Goal: Navigation & Orientation: Find specific page/section

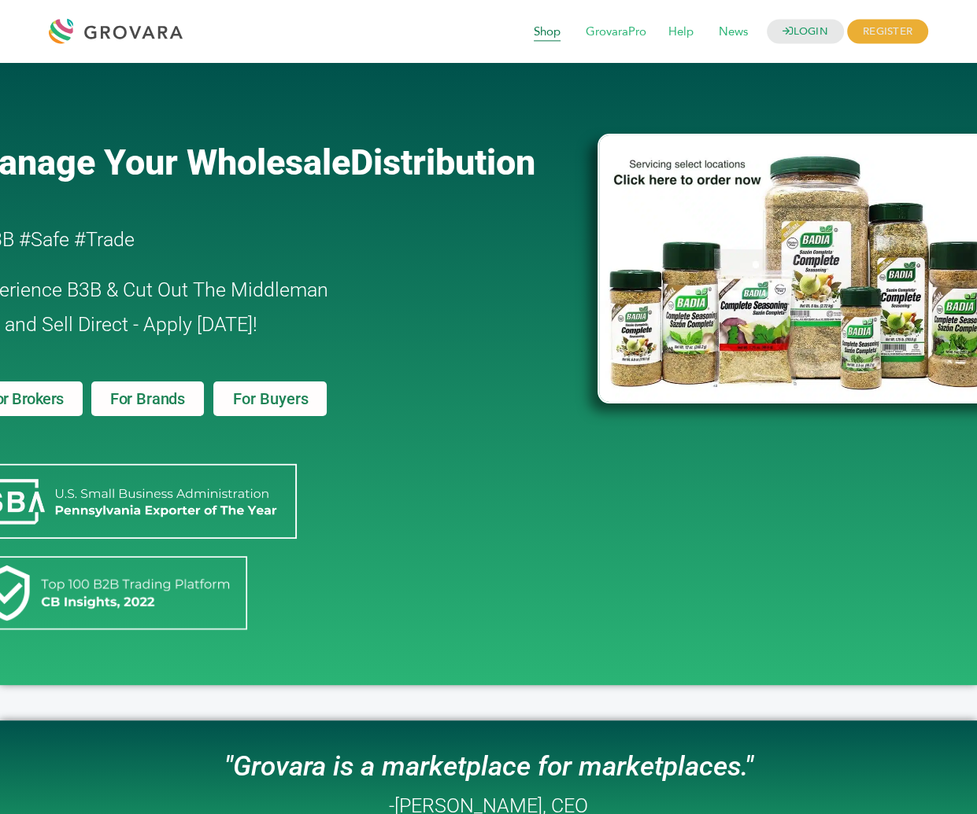
click at [541, 31] on span "Shop" at bounding box center [546, 32] width 49 height 30
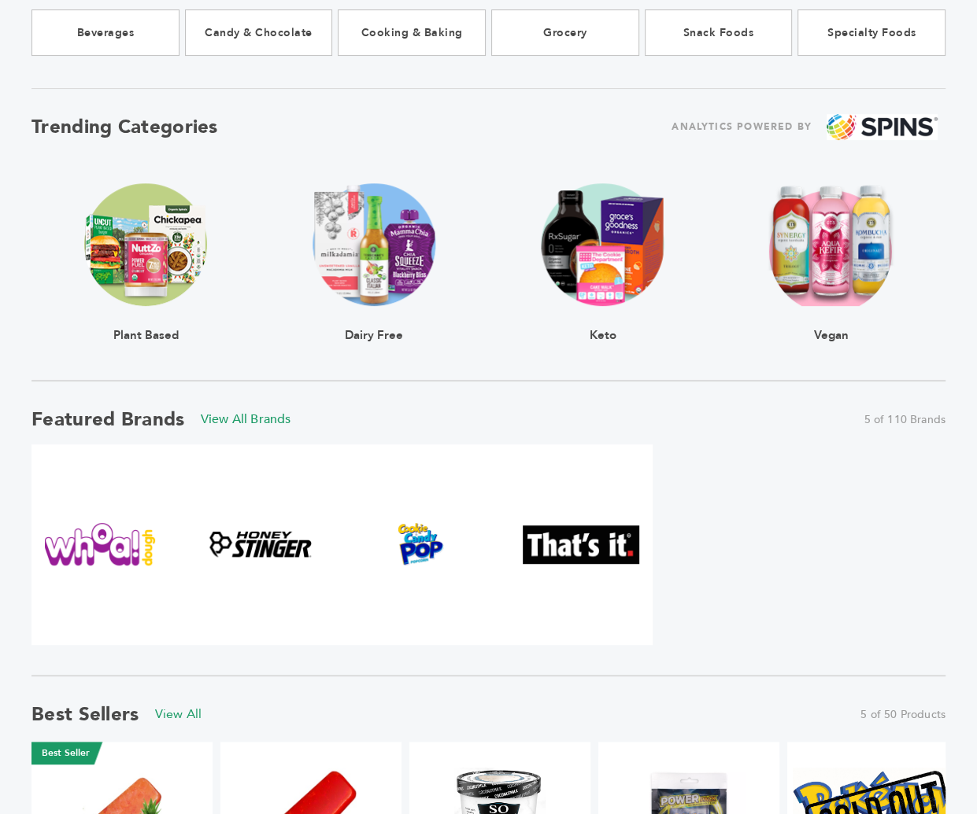
scroll to position [463, 0]
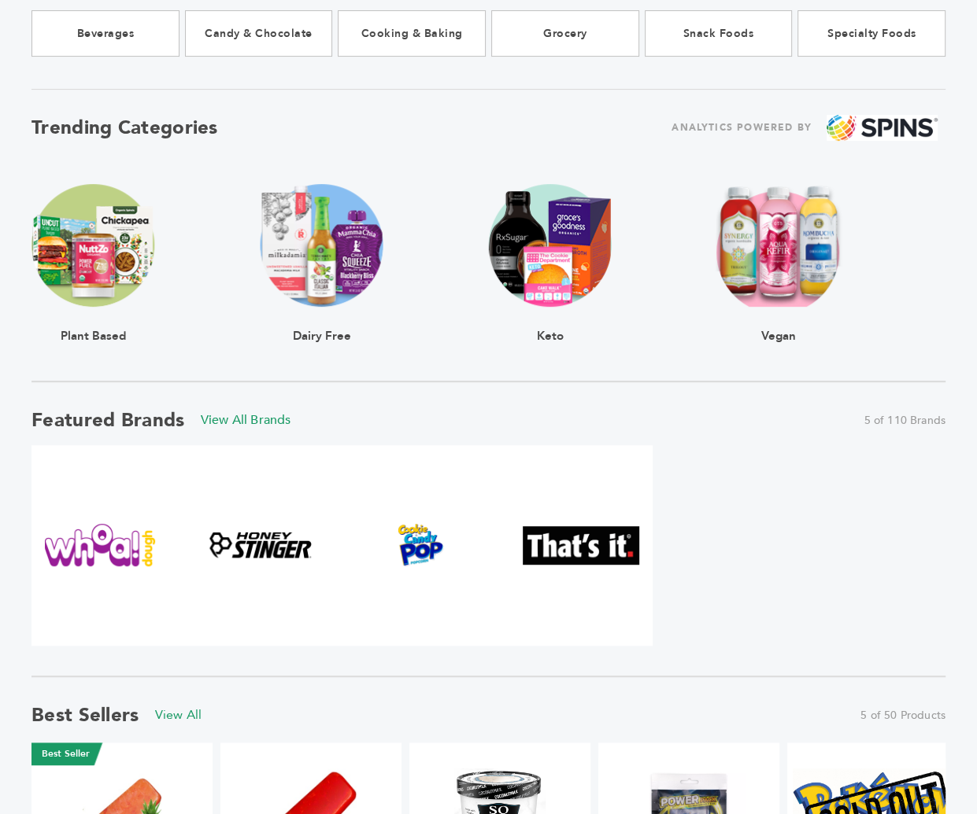
click at [701, 339] on div "Vegan" at bounding box center [778, 262] width 228 height 157
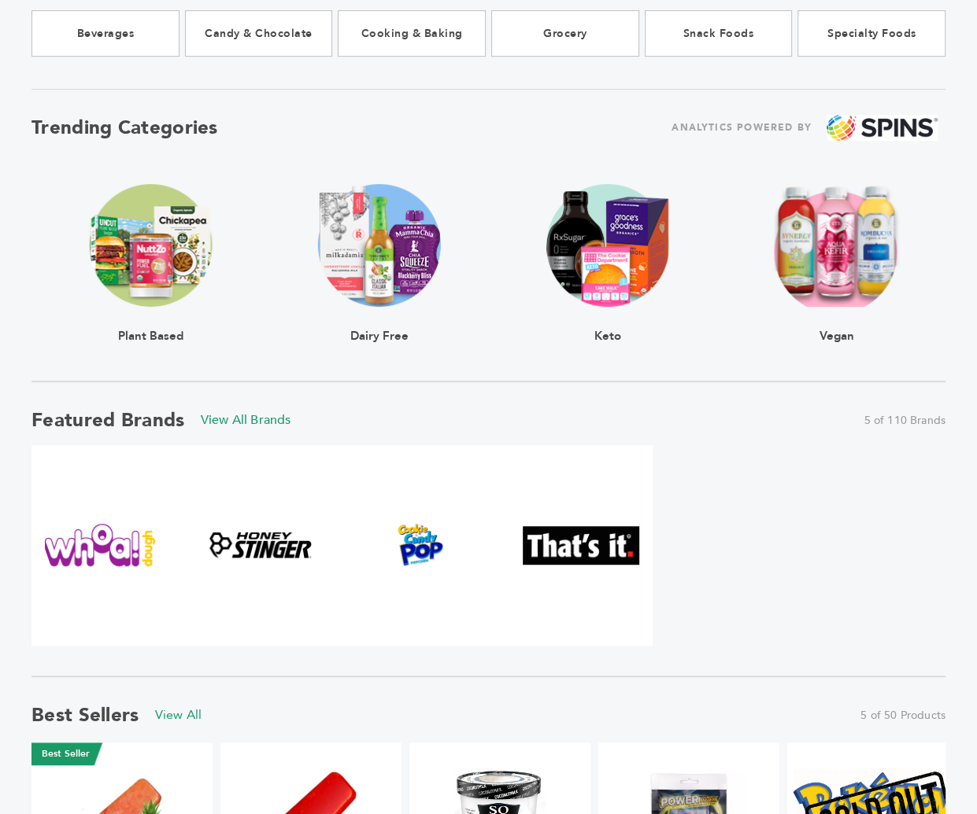
click at [607, 124] on section "Trending Categories ANALYTICS POWERED BY Plant Based Dairy Free Keto Vegan" at bounding box center [488, 235] width 914 height 293
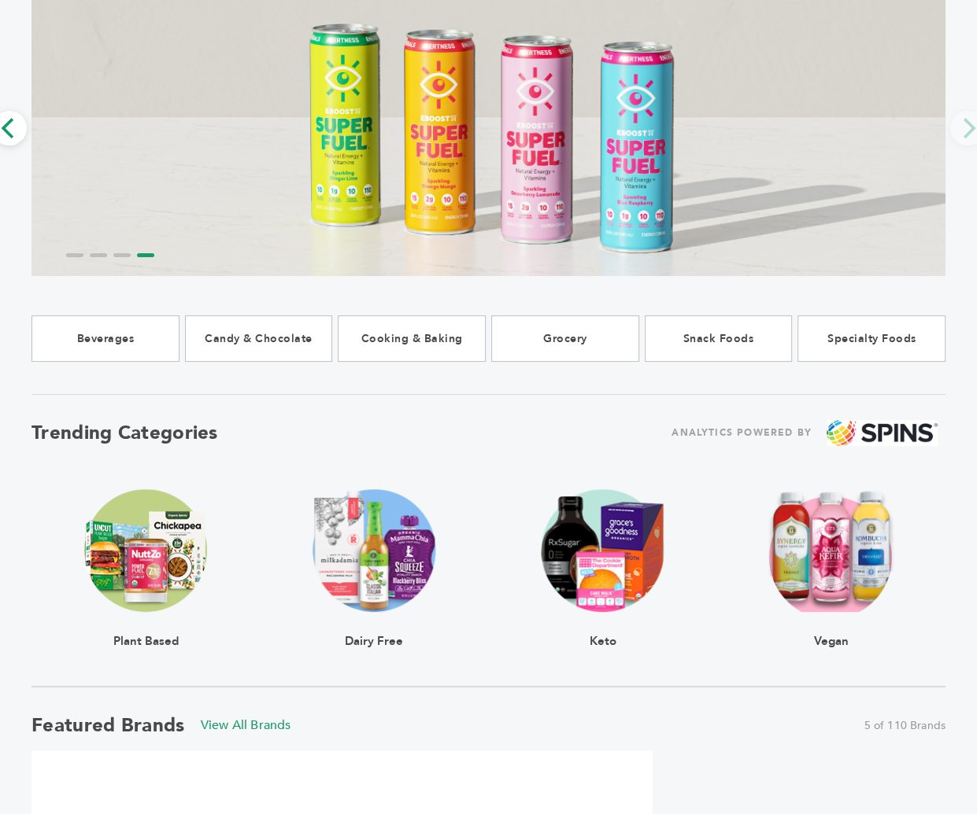
scroll to position [0, 0]
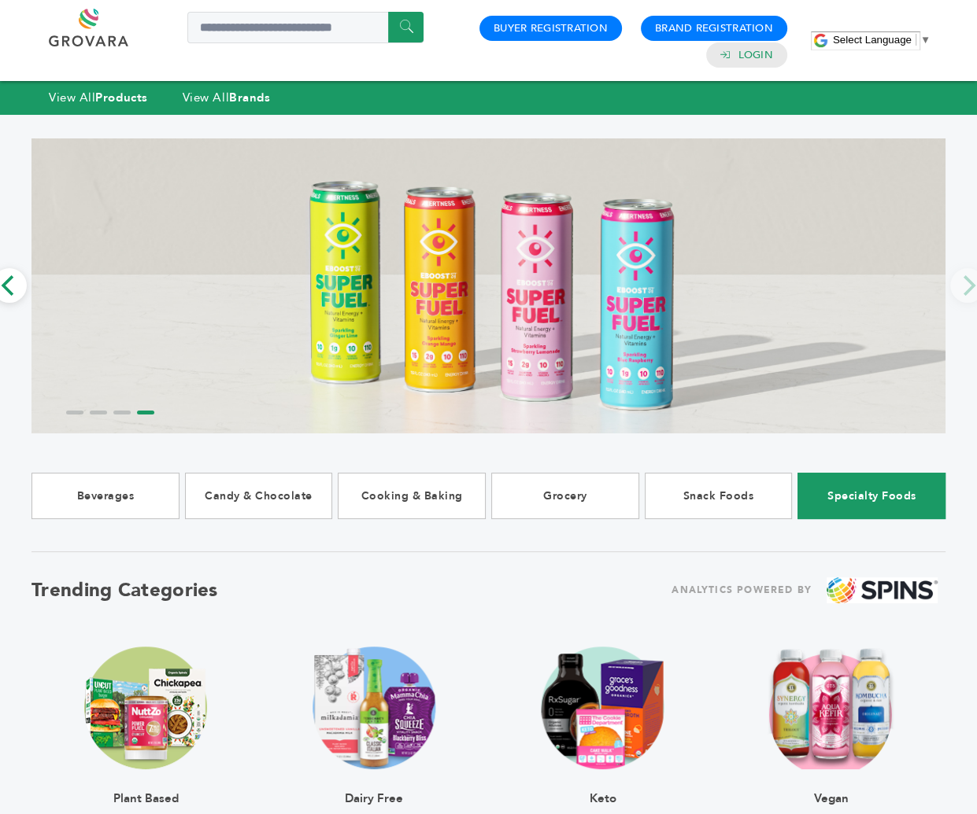
click at [824, 505] on link "Specialty Foods" at bounding box center [871, 496] width 148 height 46
